Goal: Transaction & Acquisition: Download file/media

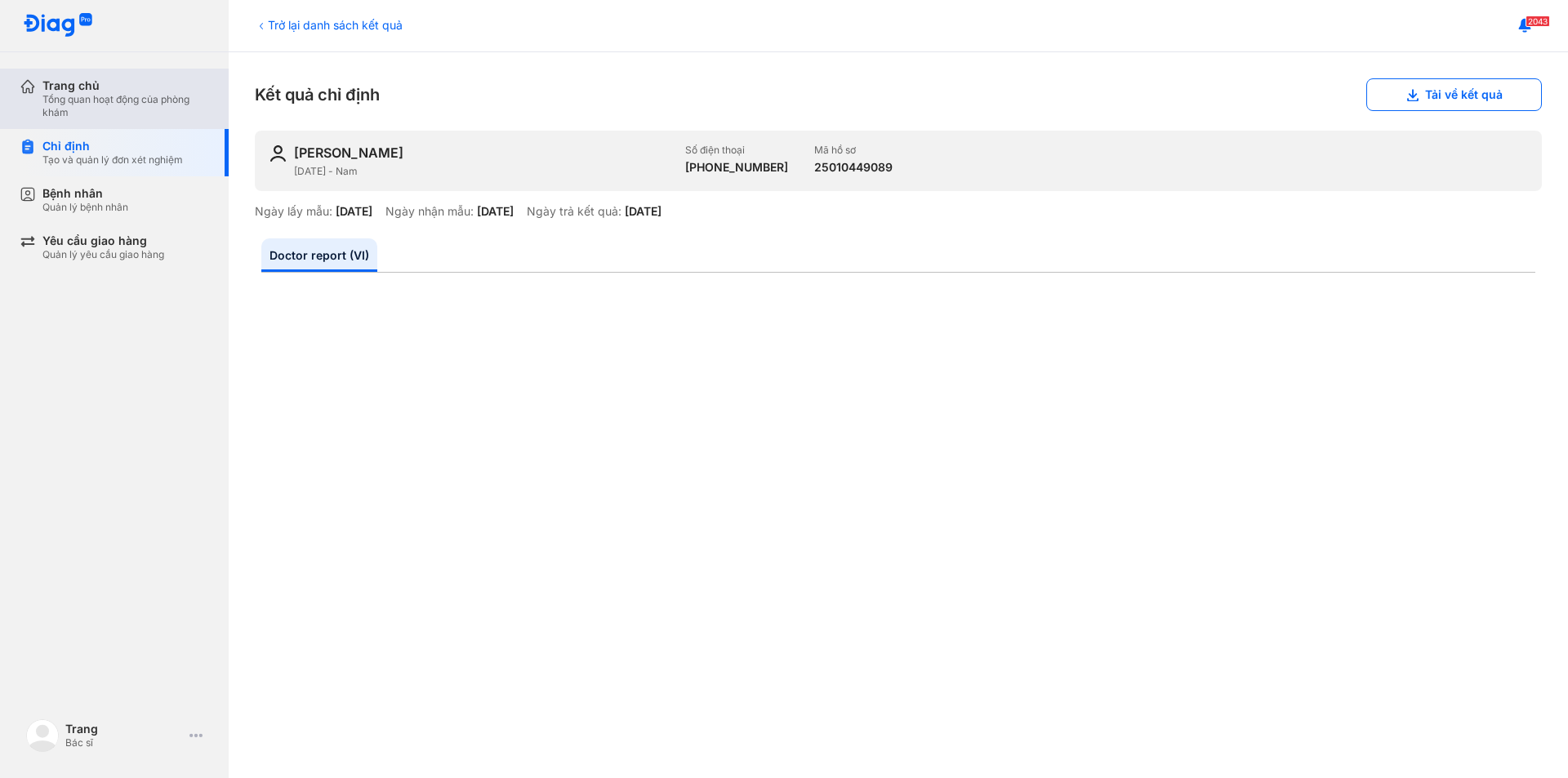
click at [94, 93] on div "Tổng quan hoạt động của phòng khám" at bounding box center [125, 106] width 166 height 26
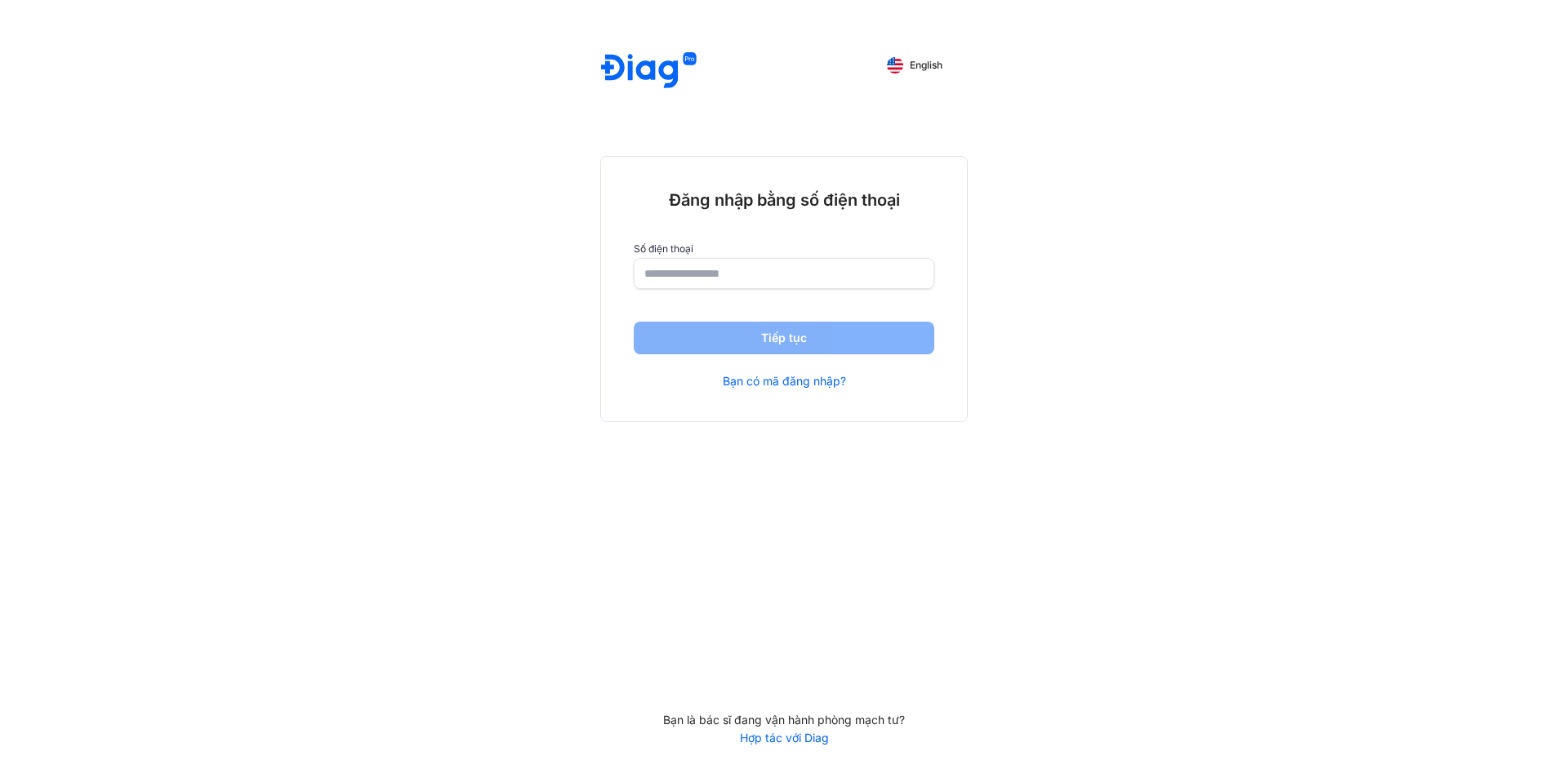
click at [729, 283] on input "number" at bounding box center [784, 273] width 279 height 30
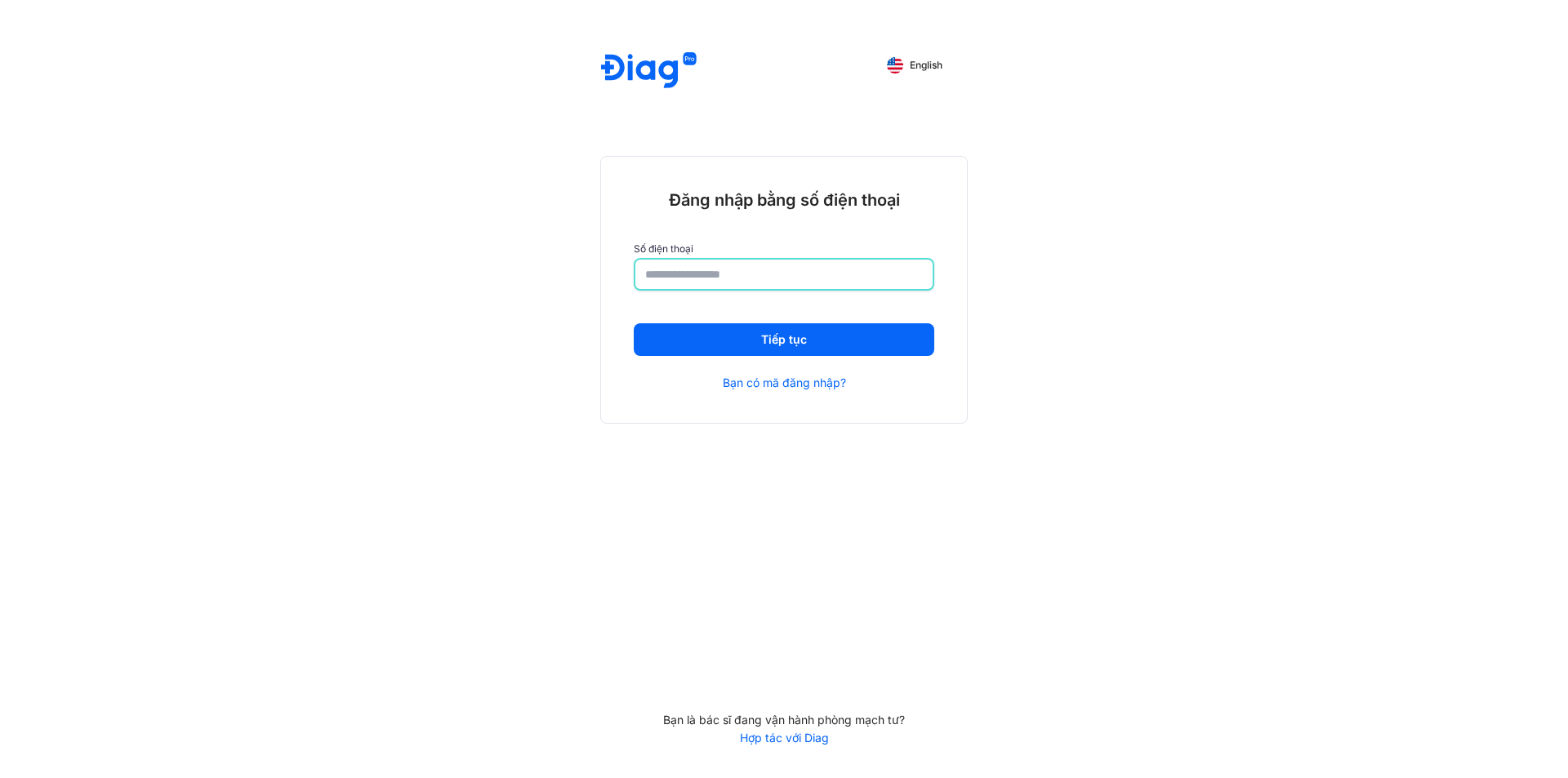
type input "**********"
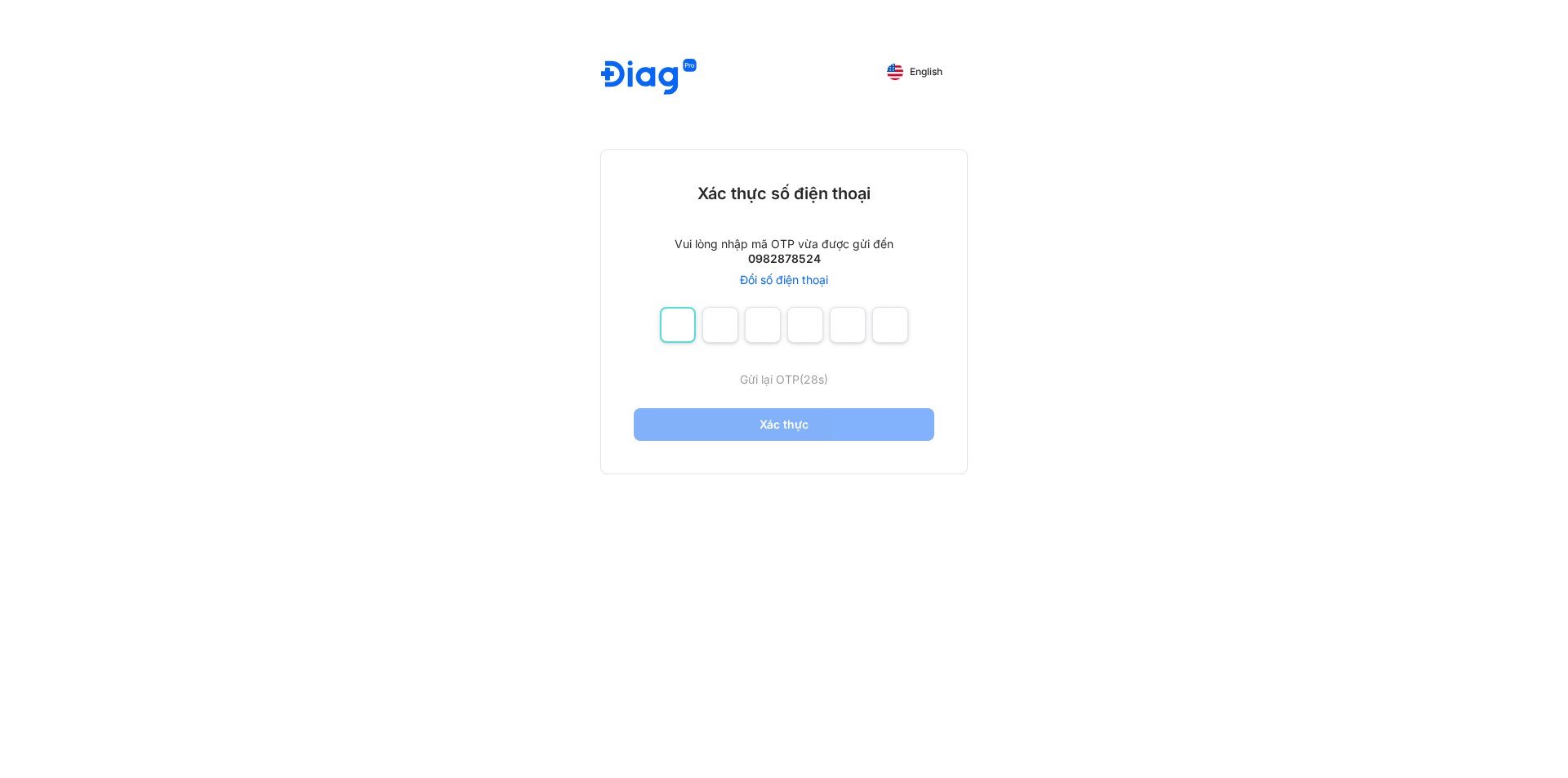
click at [688, 326] on input "number" at bounding box center [678, 325] width 36 height 36
type input "*"
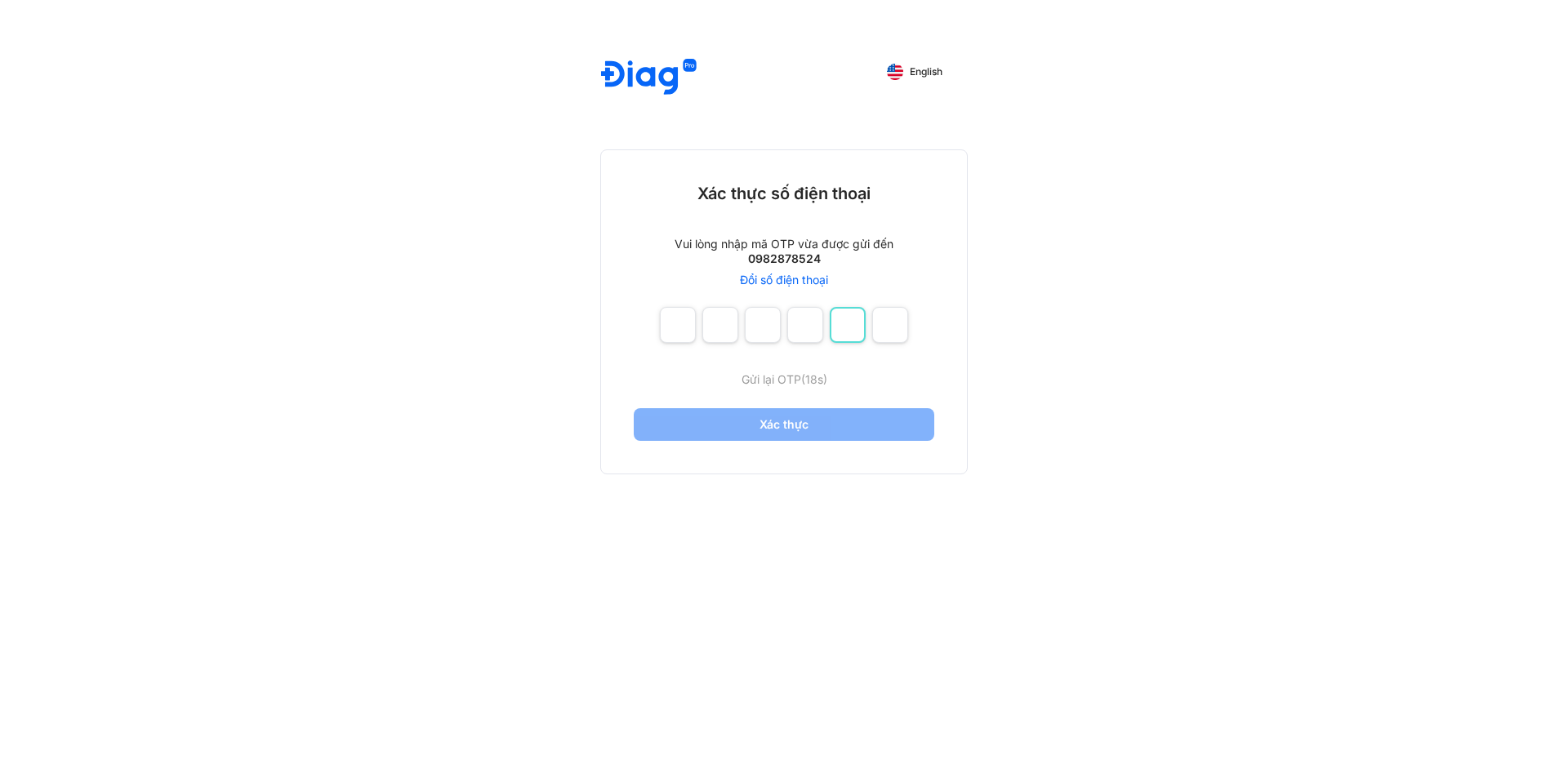
type input "*"
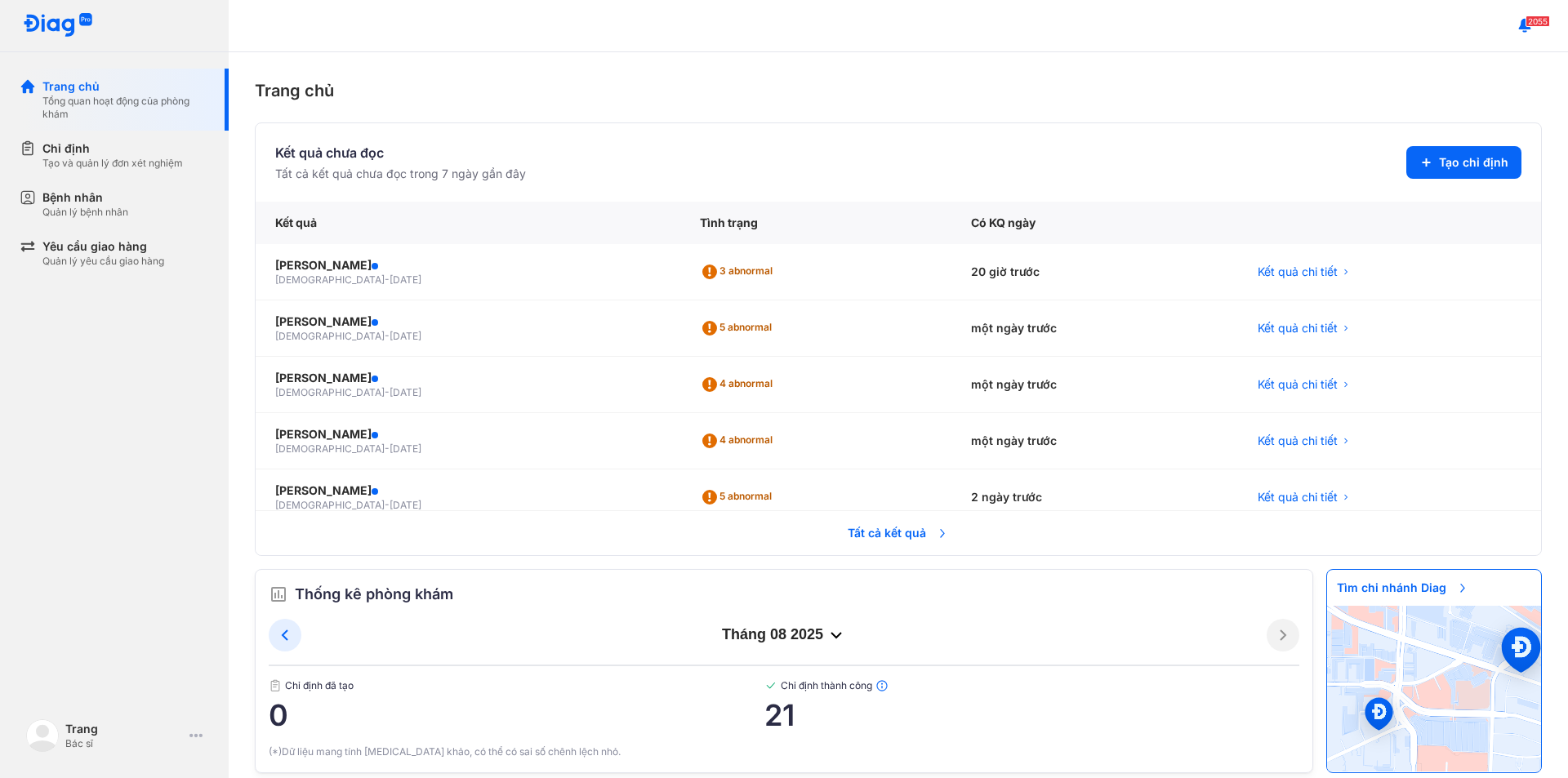
click at [873, 534] on span "Tất cả kết quả" at bounding box center [898, 533] width 121 height 36
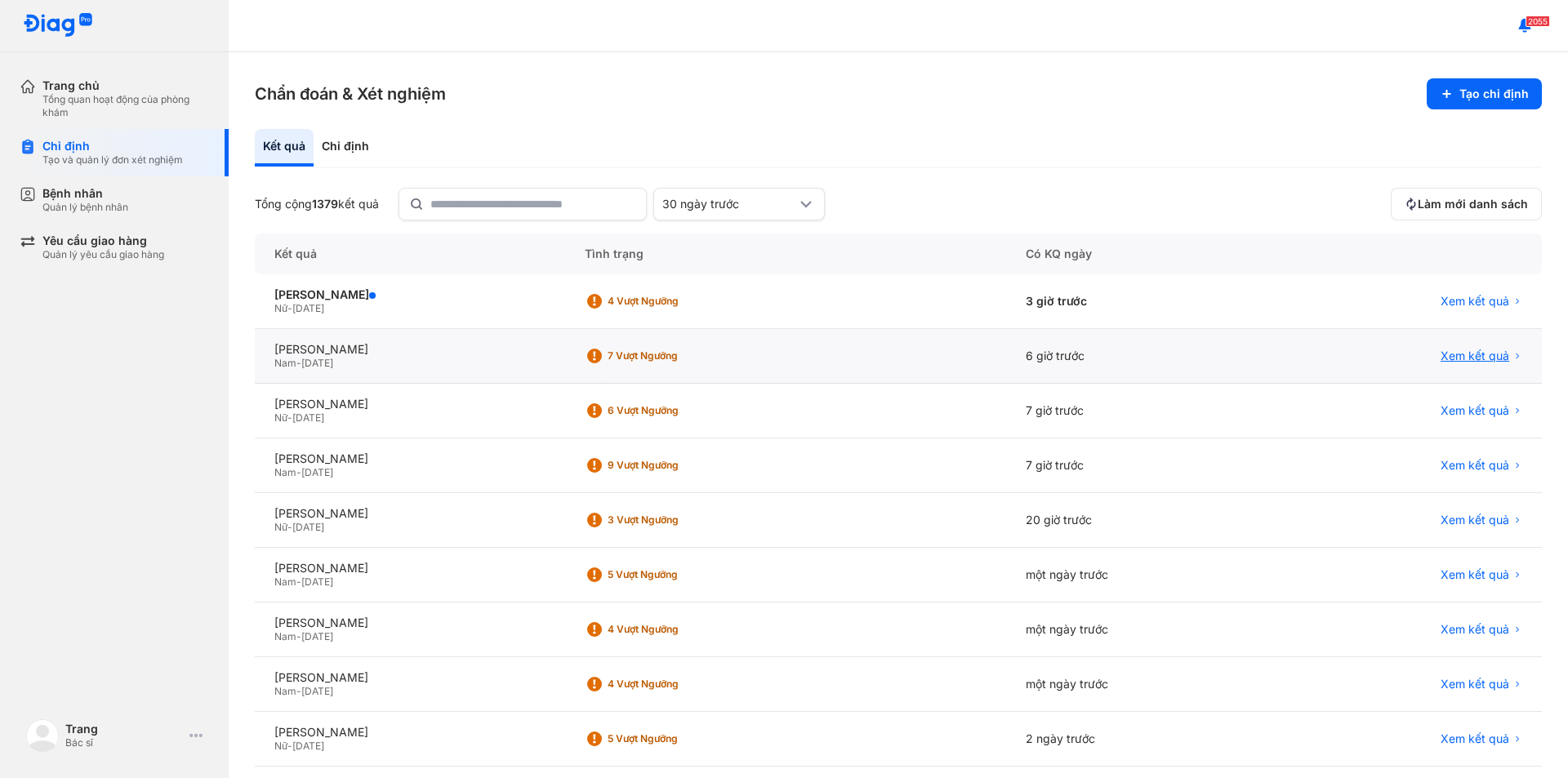
click at [1440, 357] on span "Xem kết quả" at bounding box center [1474, 356] width 69 height 14
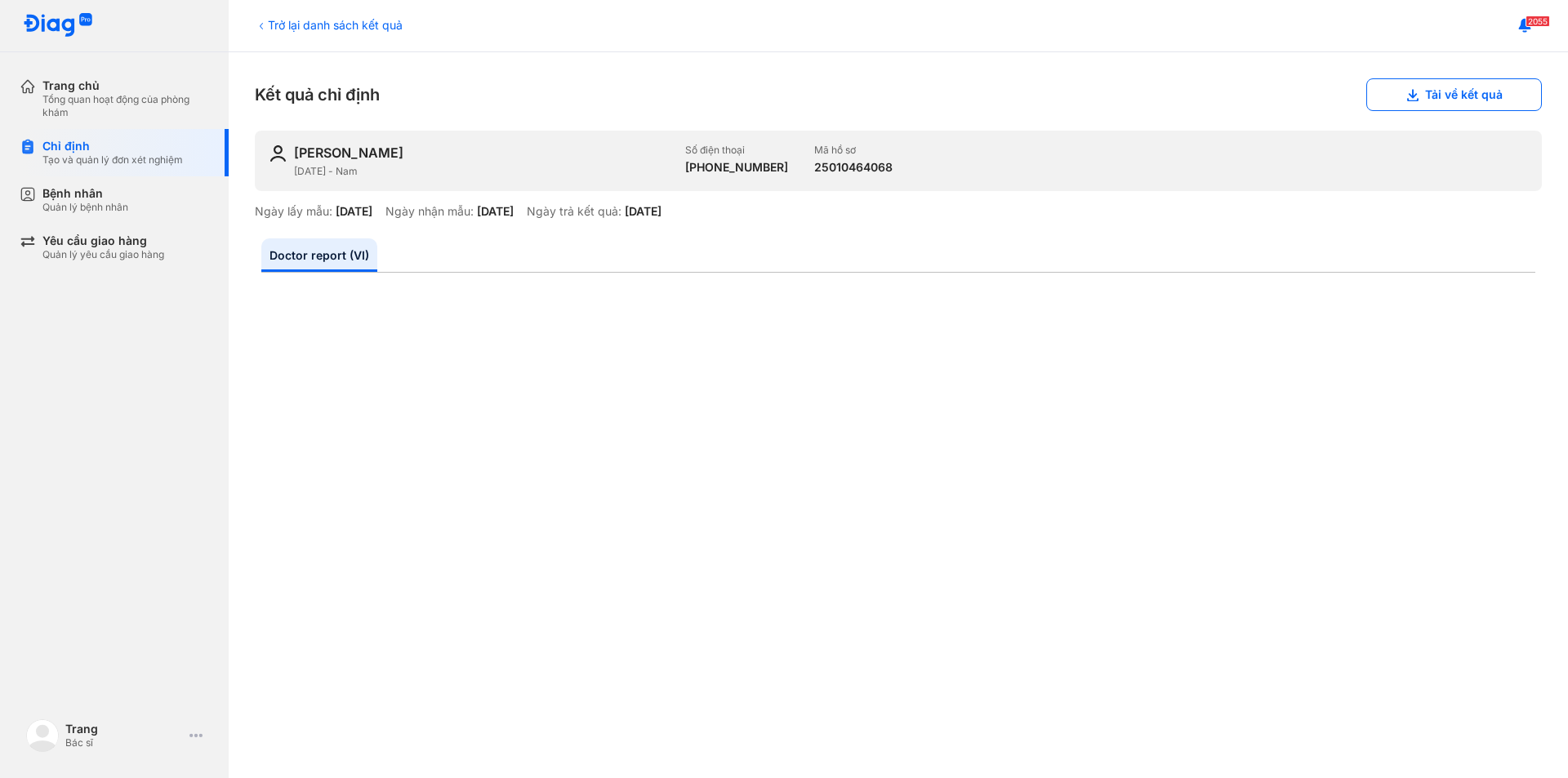
click at [1461, 95] on button "Tải về kết quả" at bounding box center [1454, 95] width 175 height 33
